Goal: Browse casually: Explore the website without a specific task or goal

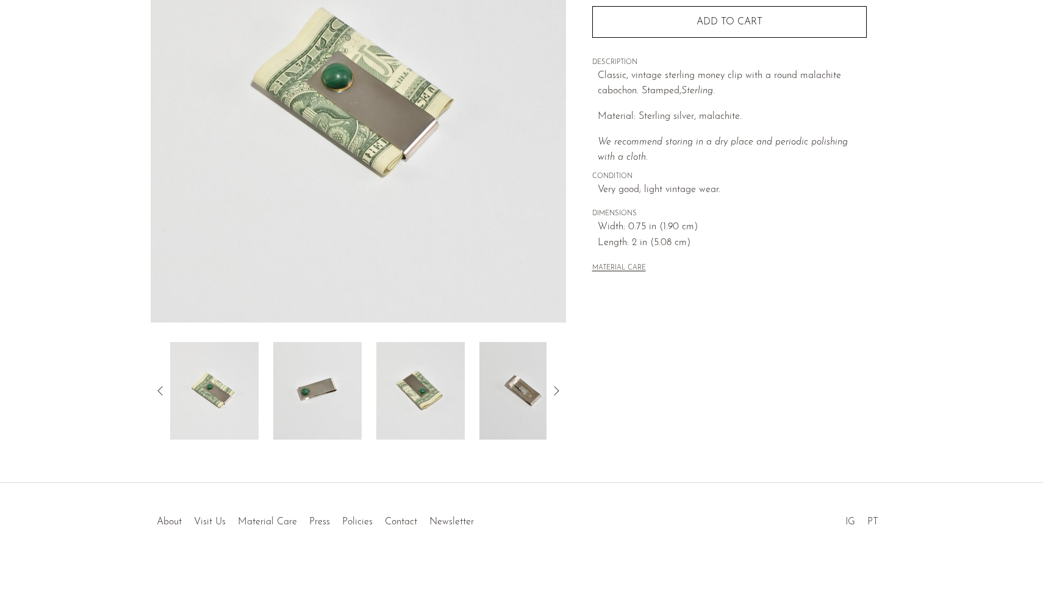
scroll to position [191, 0]
click at [511, 387] on img at bounding box center [523, 391] width 88 height 98
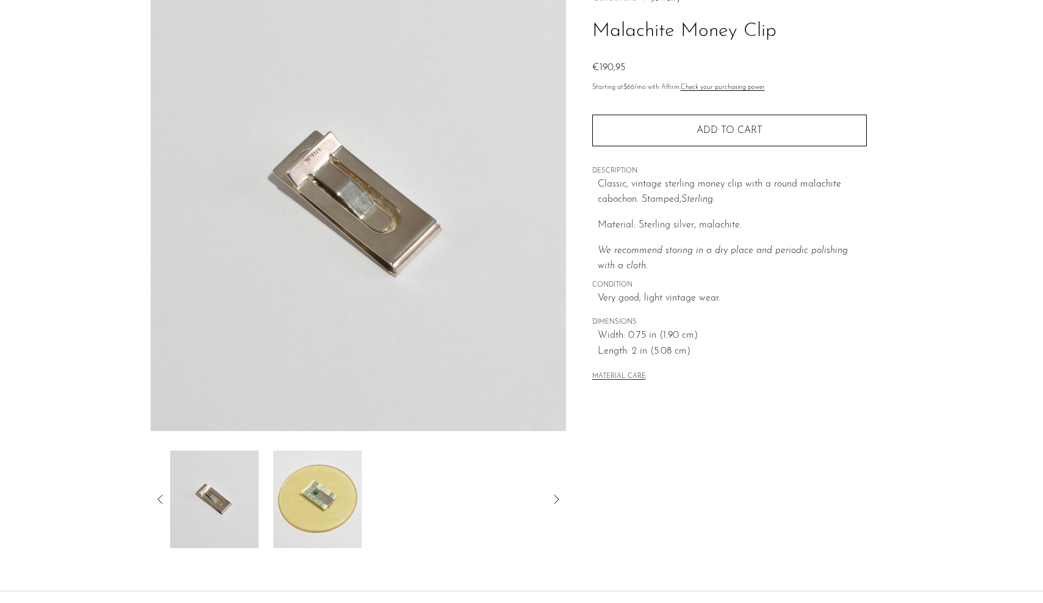
scroll to position [82, 0]
click at [319, 487] on img at bounding box center [317, 500] width 88 height 98
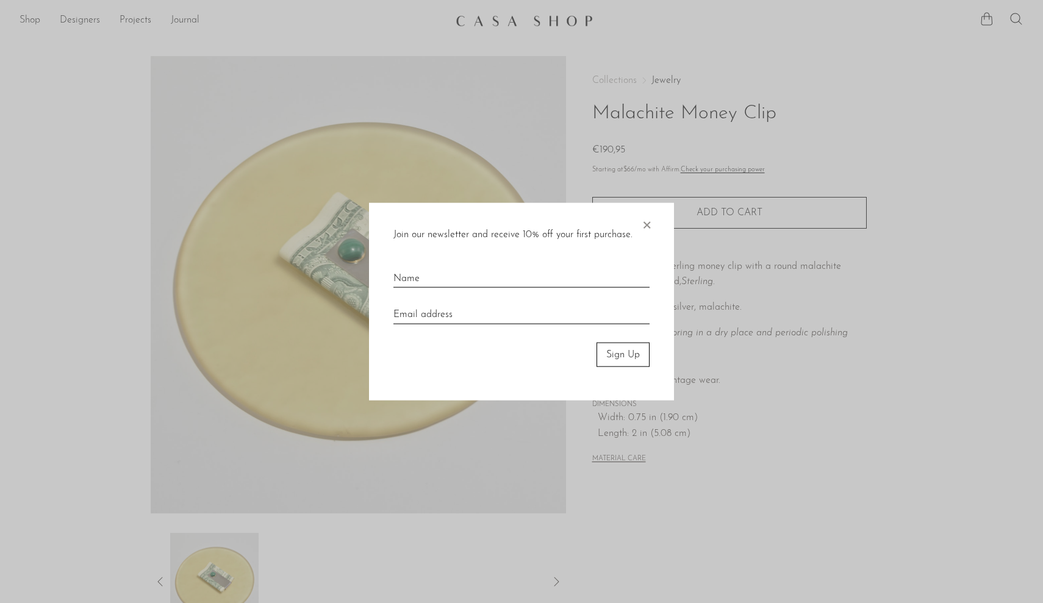
scroll to position [0, 0]
click at [642, 226] on span "×" at bounding box center [646, 221] width 12 height 39
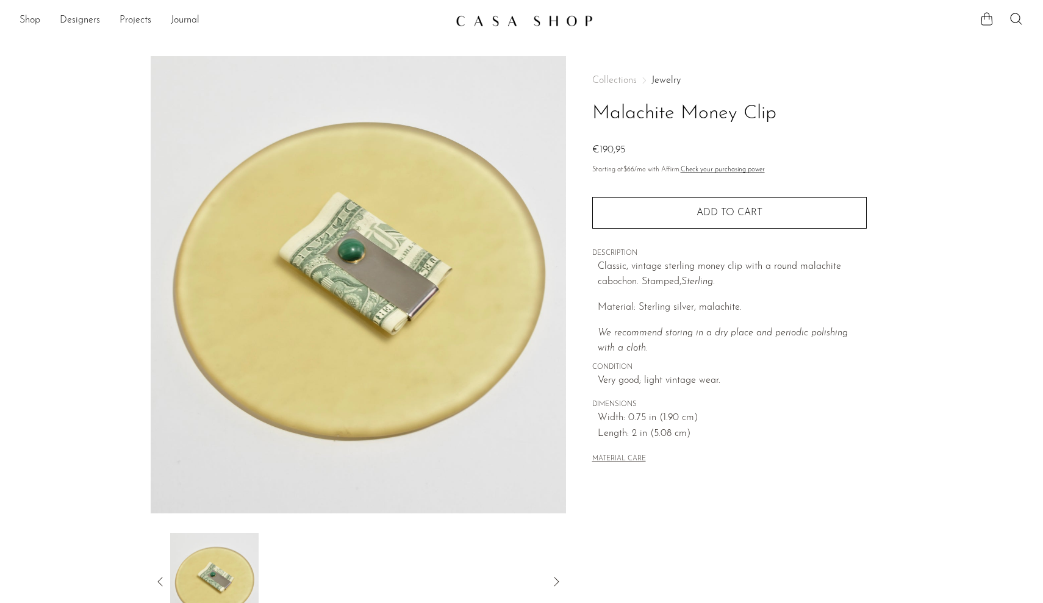
click at [481, 26] on img at bounding box center [524, 21] width 137 height 12
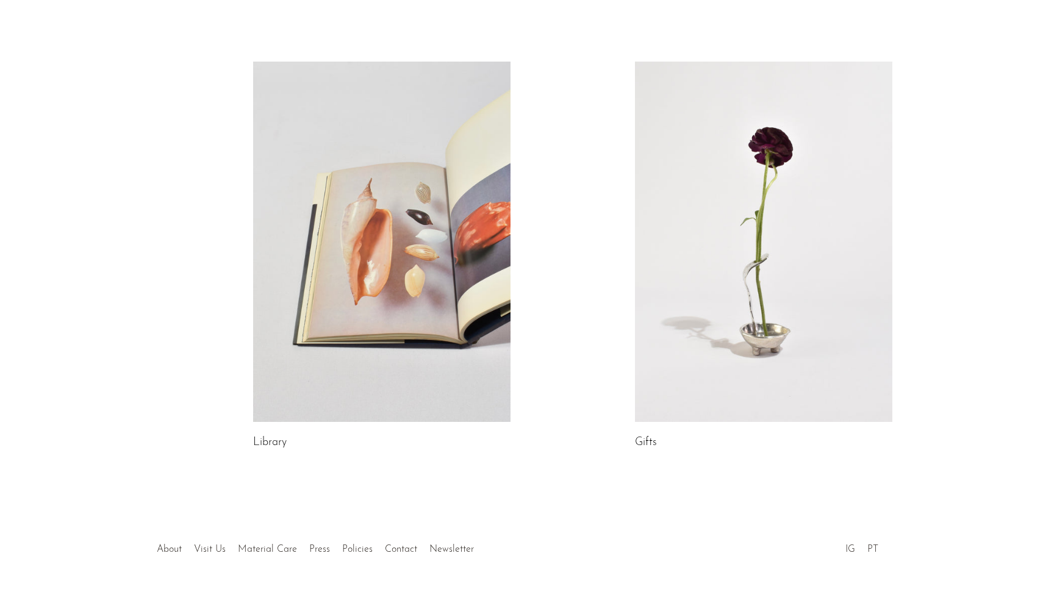
scroll to position [573, 0]
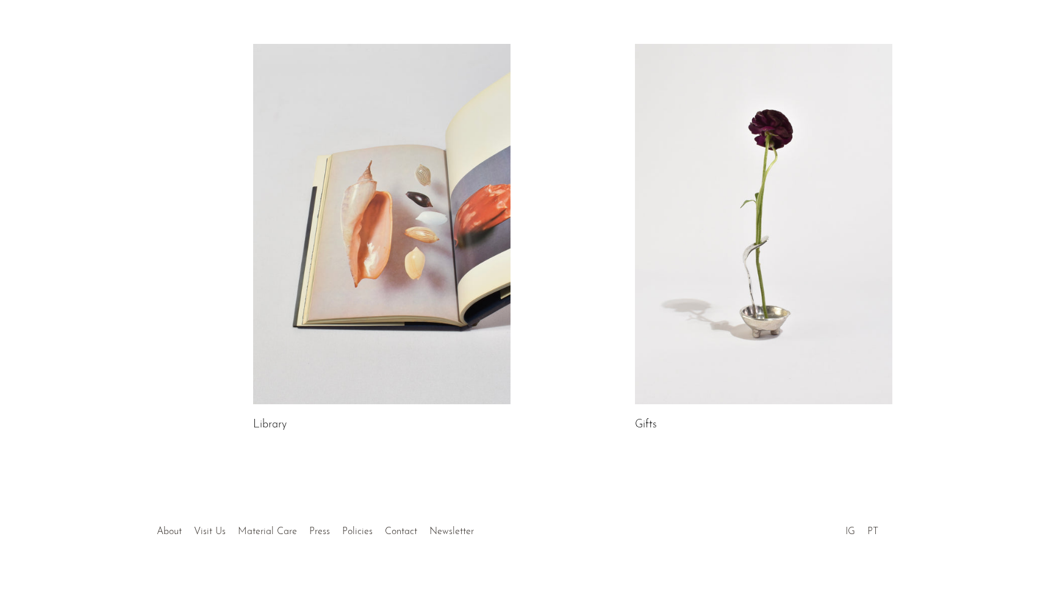
click at [673, 256] on link at bounding box center [763, 224] width 257 height 360
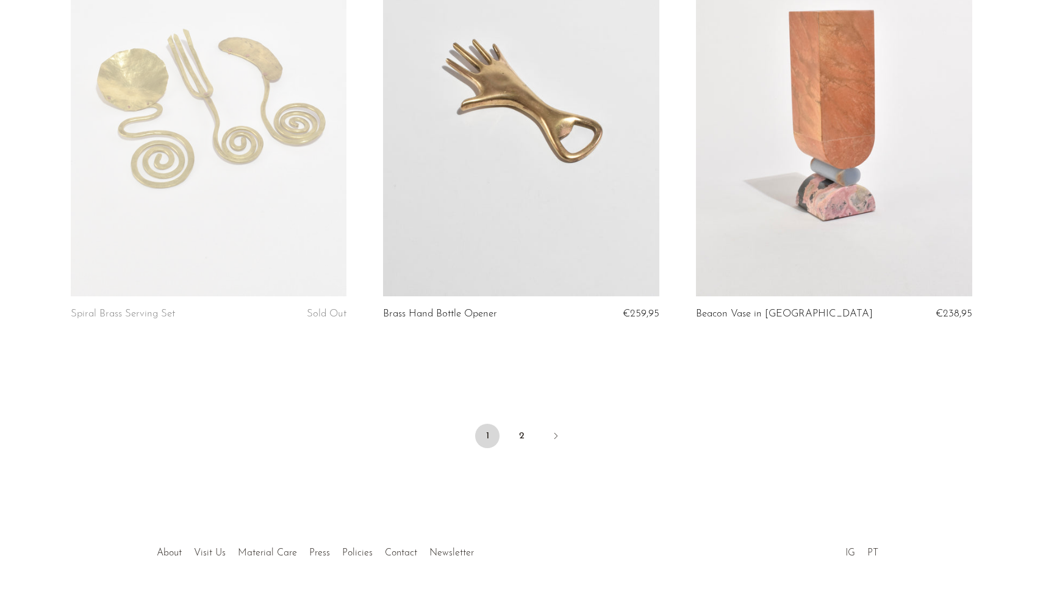
scroll to position [5078, 0]
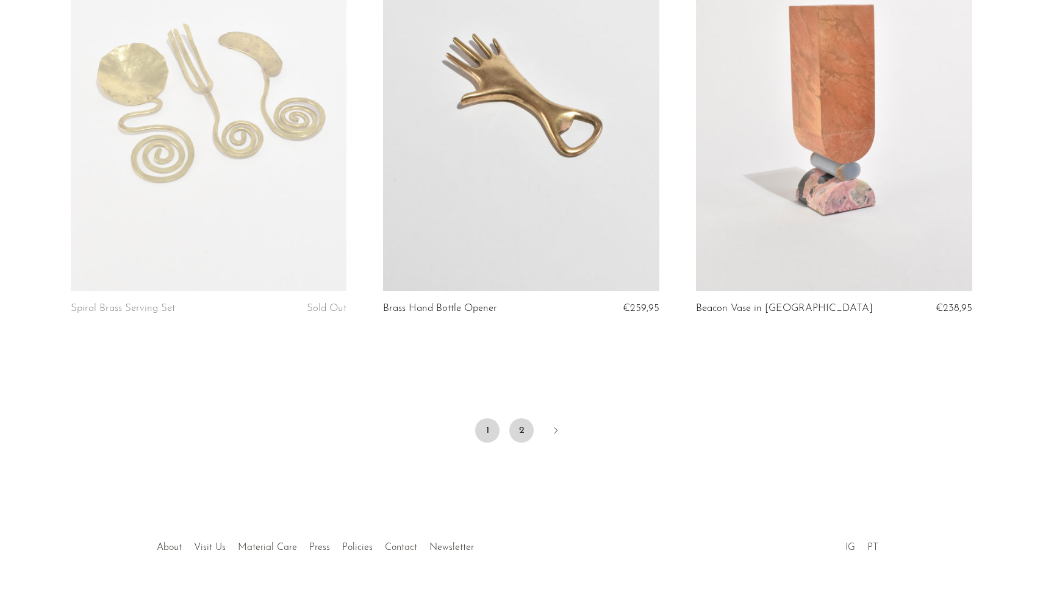
click at [518, 419] on link "2" at bounding box center [521, 430] width 24 height 24
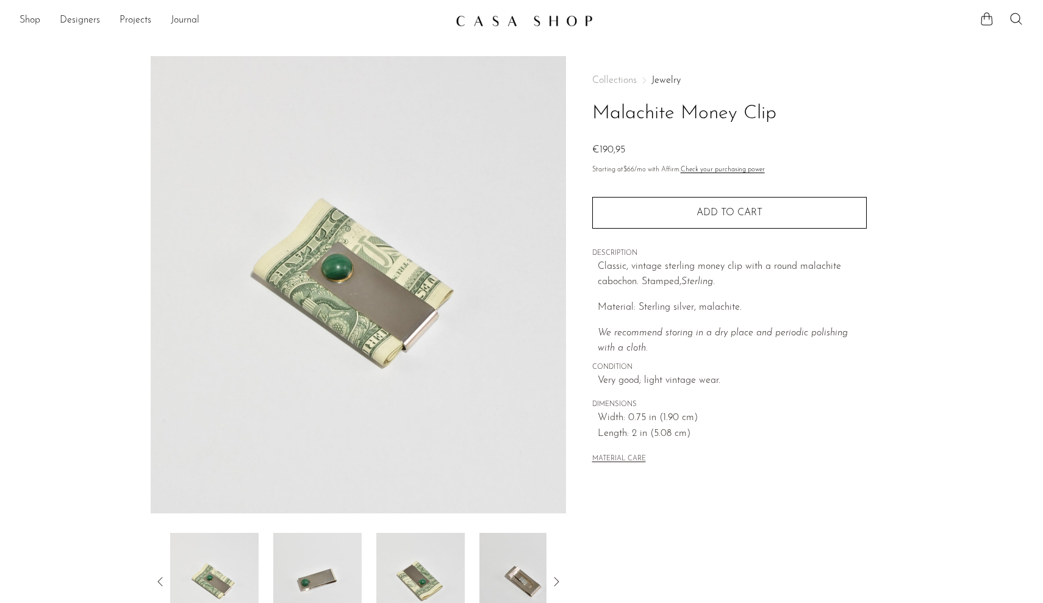
click at [532, 548] on img at bounding box center [523, 582] width 88 height 98
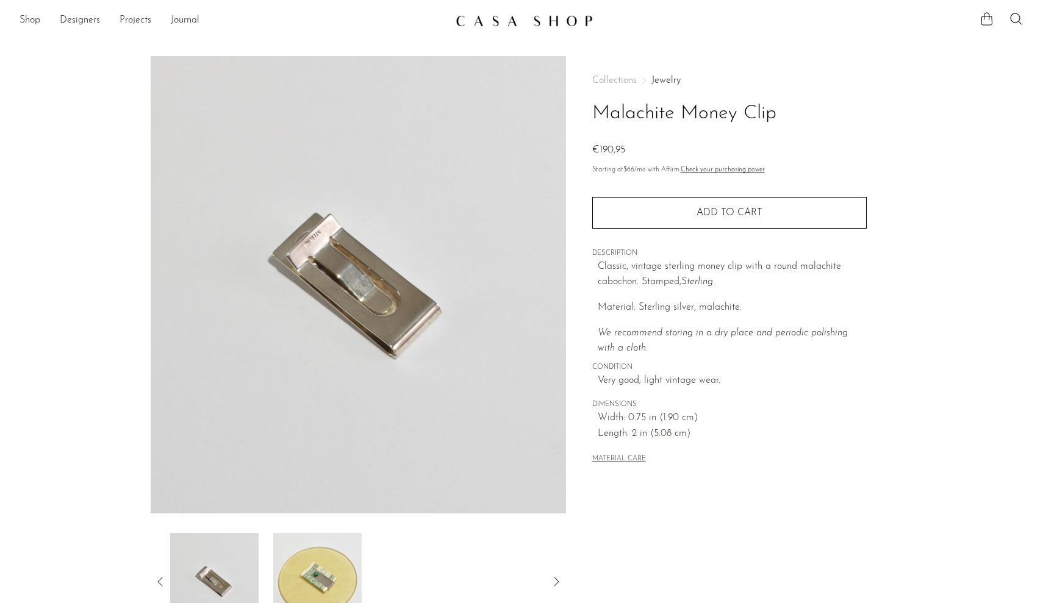
click at [316, 564] on img at bounding box center [317, 582] width 88 height 98
